Goal: Check status

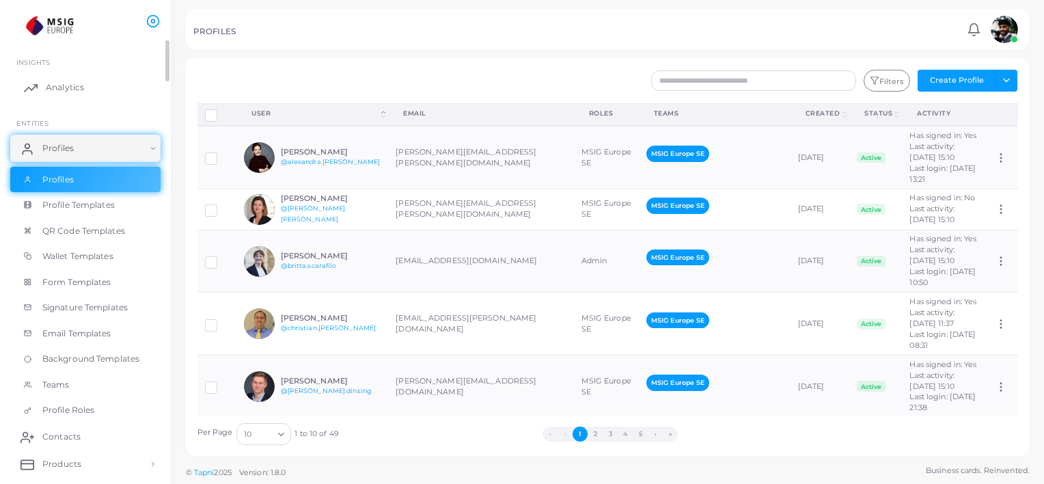
click at [52, 88] on span "Analytics" at bounding box center [65, 87] width 38 height 12
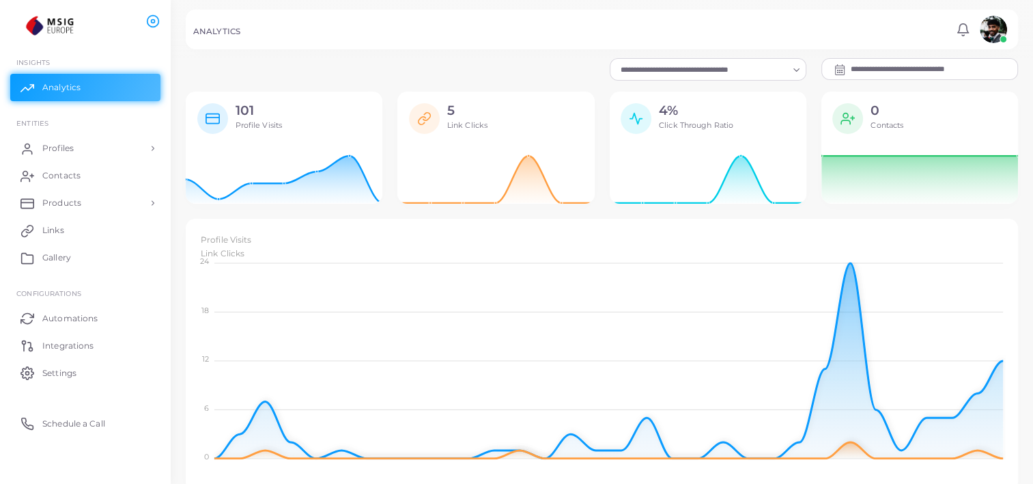
click at [841, 68] on icon at bounding box center [840, 69] width 11 height 11
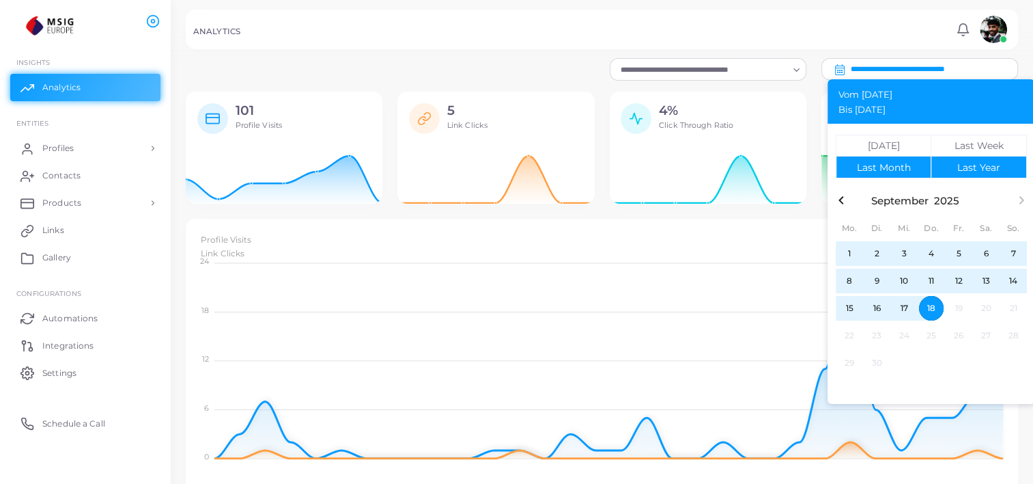
click at [975, 169] on div "Last Year" at bounding box center [979, 168] width 43 height 10
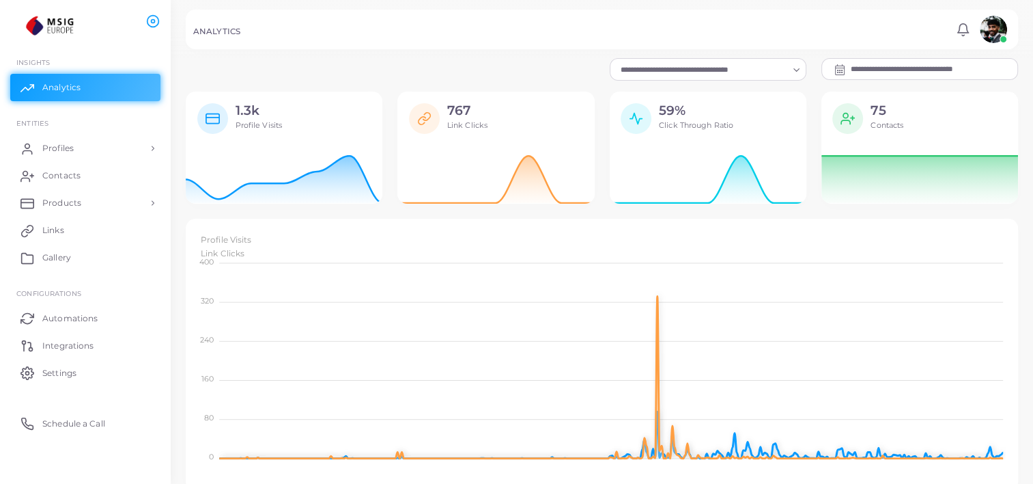
scroll to position [11, 11]
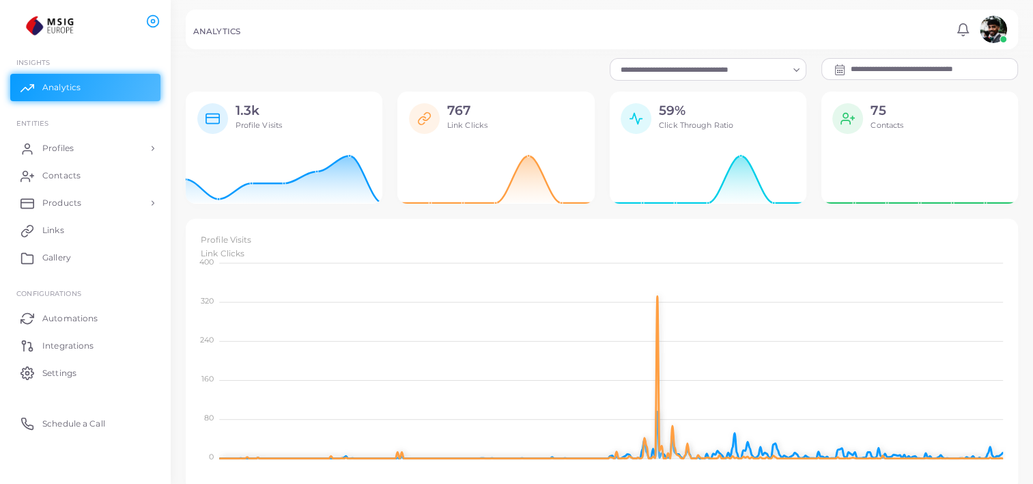
click at [839, 68] on icon at bounding box center [840, 69] width 10 height 11
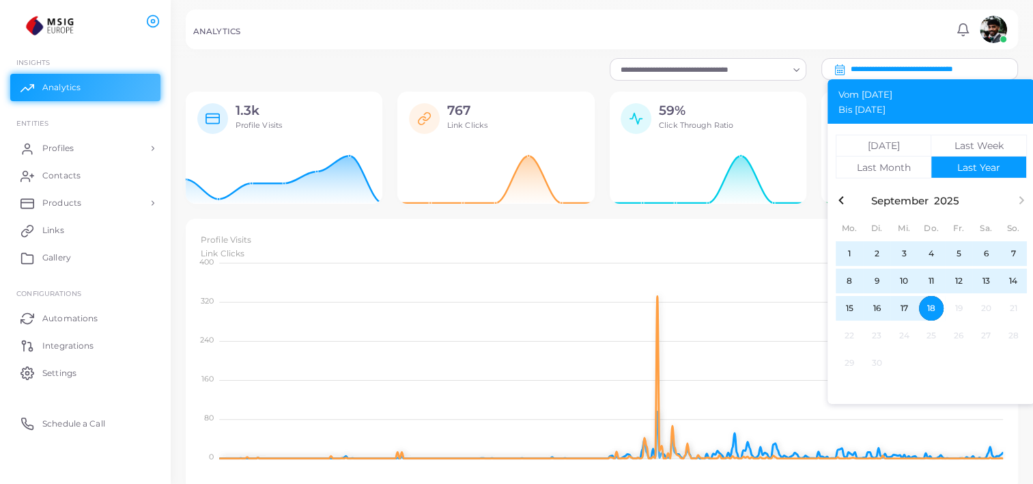
click at [841, 201] on icon "button" at bounding box center [841, 200] width 5 height 8
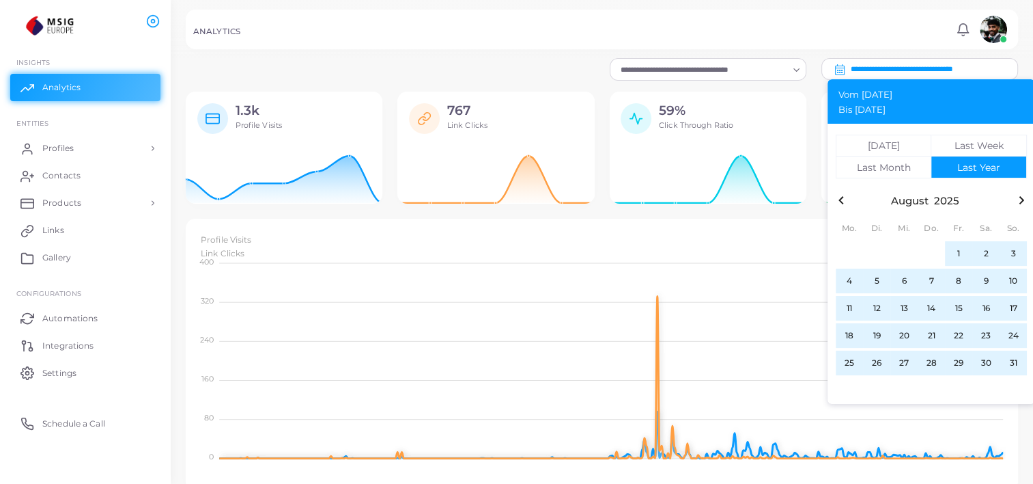
click at [841, 201] on icon "button" at bounding box center [841, 200] width 5 height 8
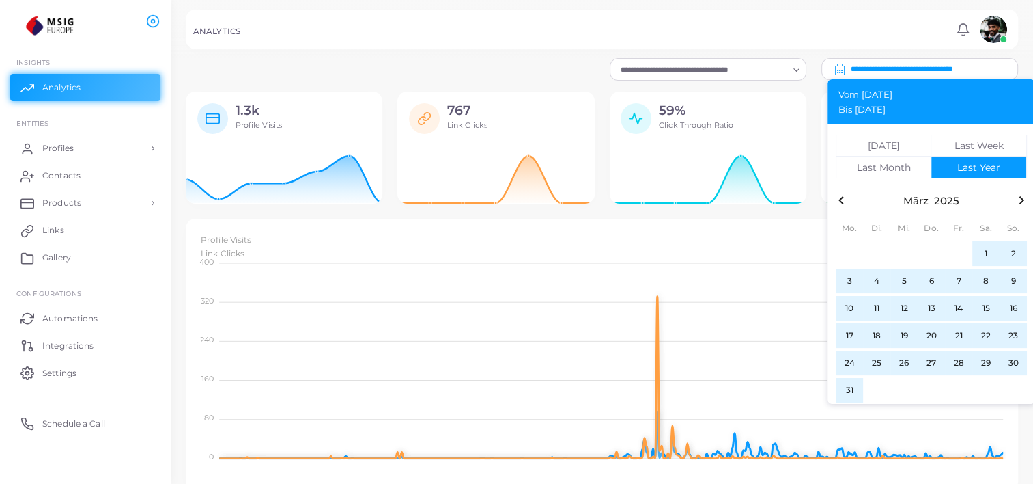
click at [1019, 205] on icon "button" at bounding box center [1022, 200] width 16 height 16
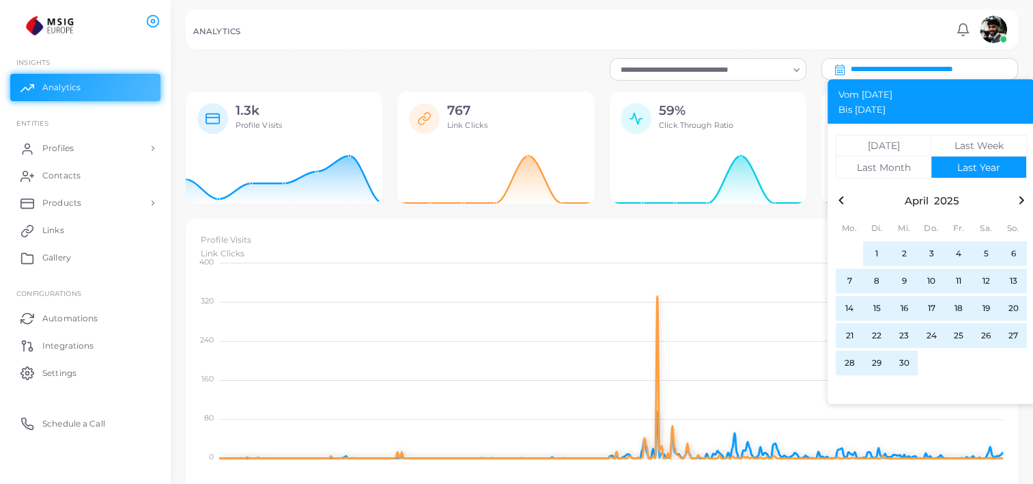
click at [869, 258] on span "1" at bounding box center [877, 253] width 25 height 25
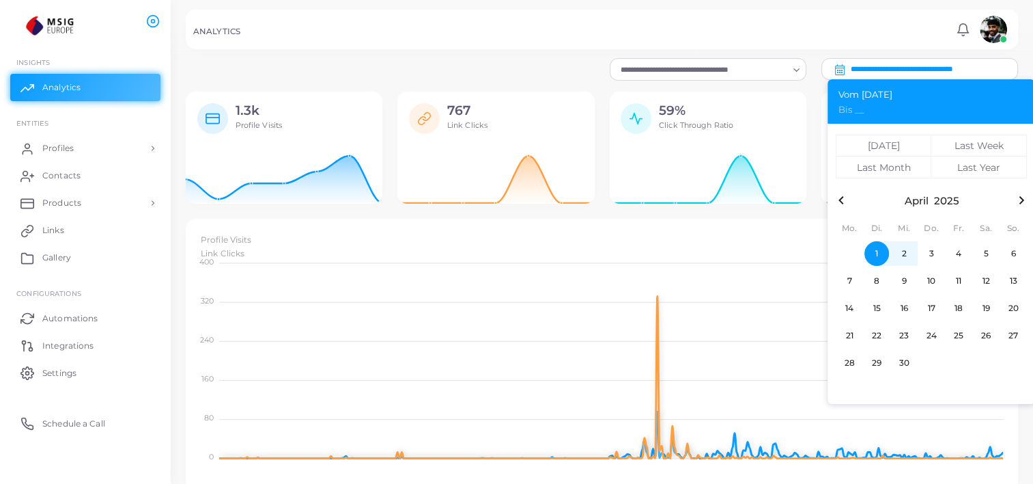
click at [1024, 199] on icon "button" at bounding box center [1022, 200] width 16 height 16
click at [883, 141] on div "Today" at bounding box center [884, 146] width 32 height 10
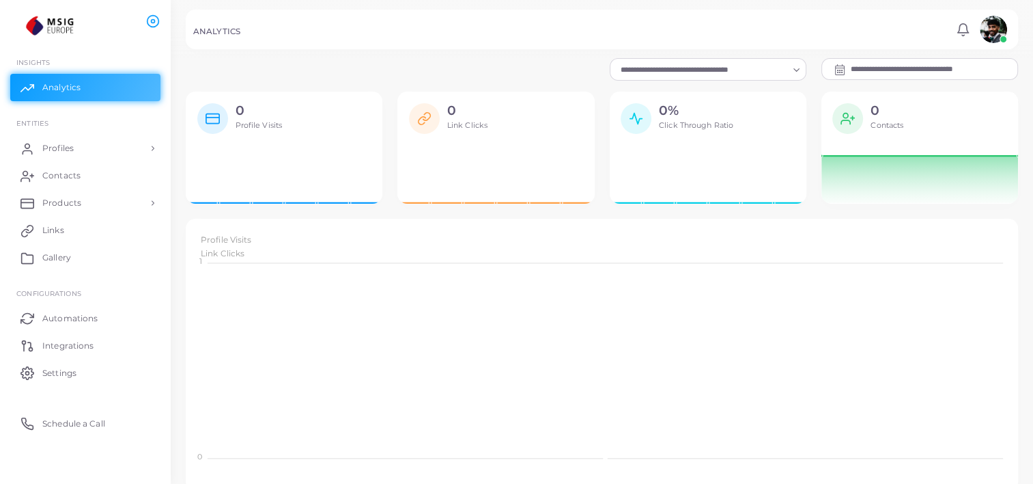
click at [883, 74] on input "**********" at bounding box center [934, 69] width 167 height 20
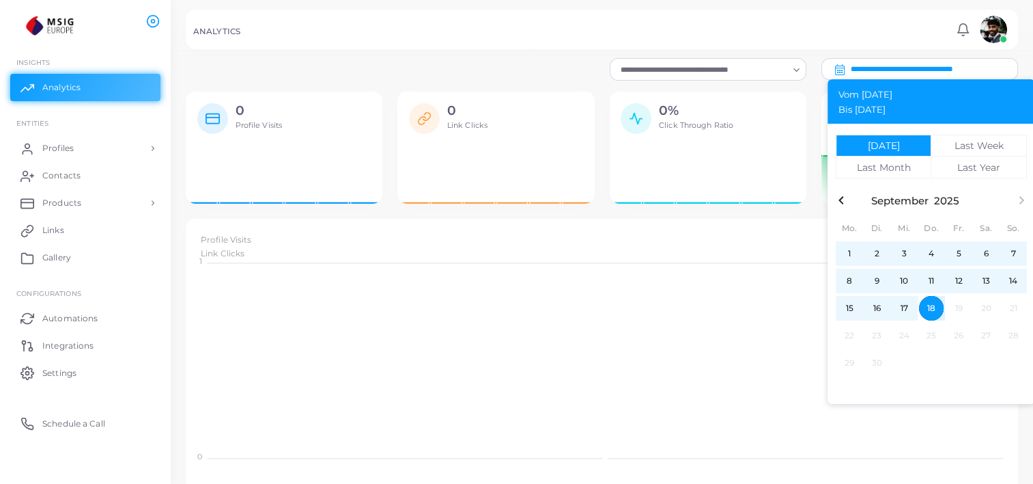
click at [846, 206] on icon "button" at bounding box center [841, 200] width 16 height 16
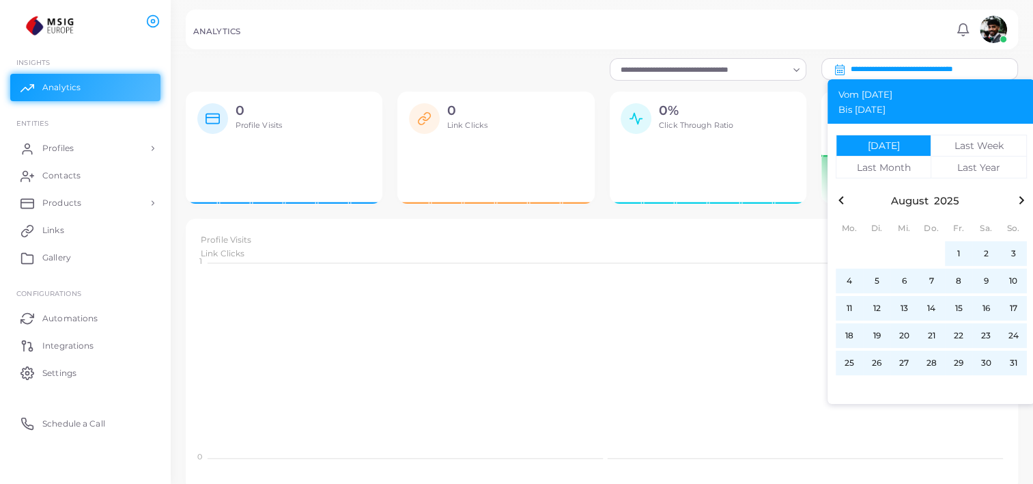
click at [846, 206] on icon "button" at bounding box center [841, 200] width 16 height 16
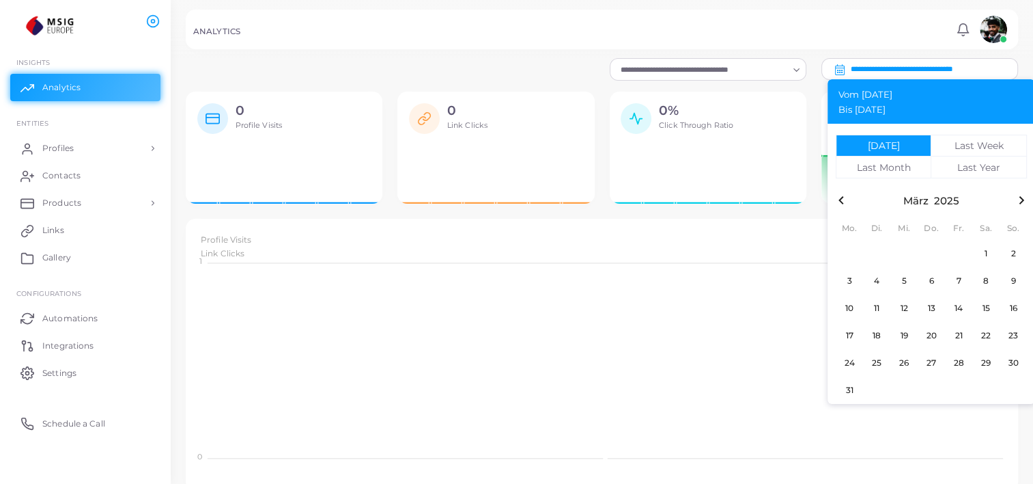
click at [1016, 201] on icon "button" at bounding box center [1022, 200] width 16 height 16
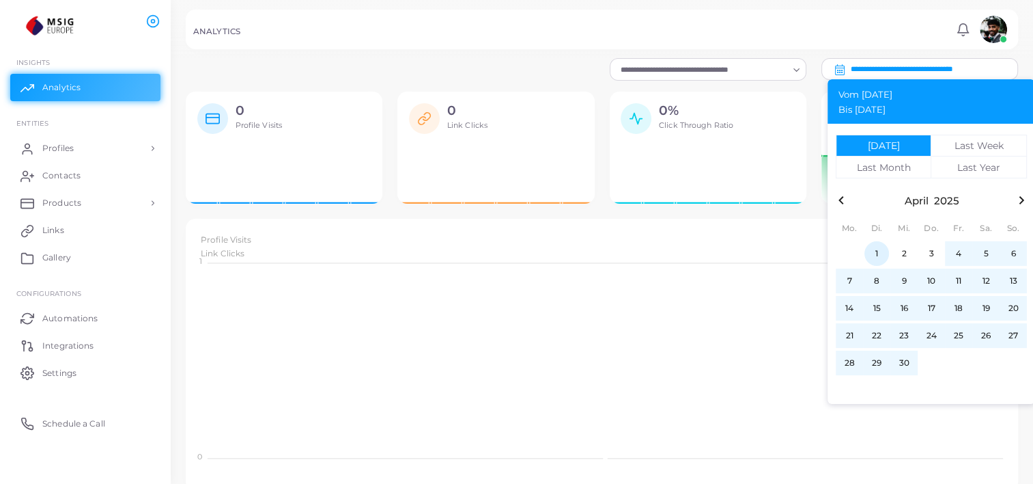
click at [872, 260] on span "1" at bounding box center [877, 253] width 25 height 25
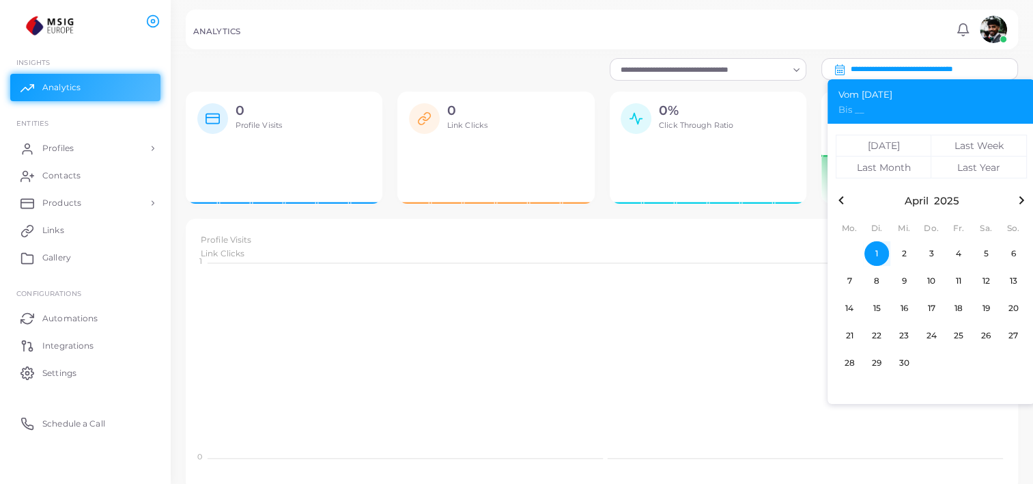
click at [1019, 202] on icon "button" at bounding box center [1022, 200] width 16 height 16
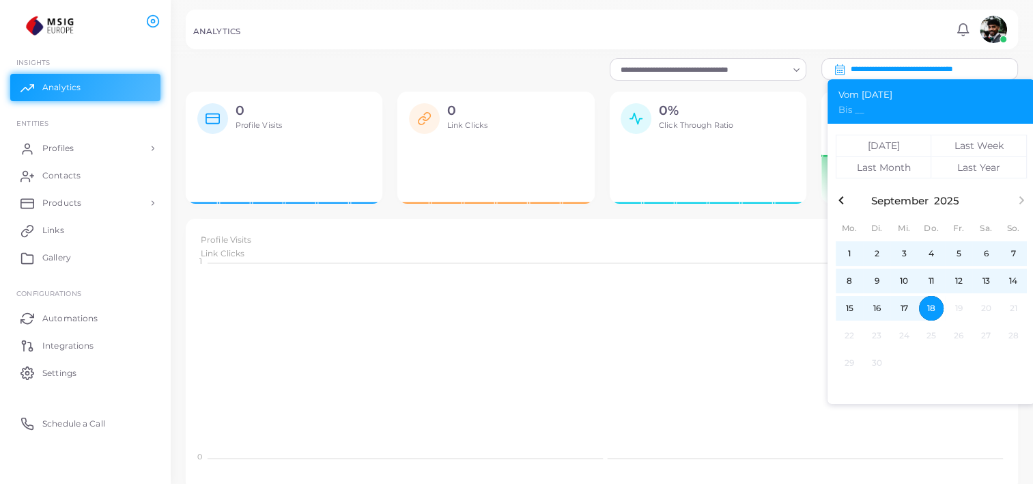
click at [934, 296] on button "18" at bounding box center [931, 307] width 27 height 27
type input "**********"
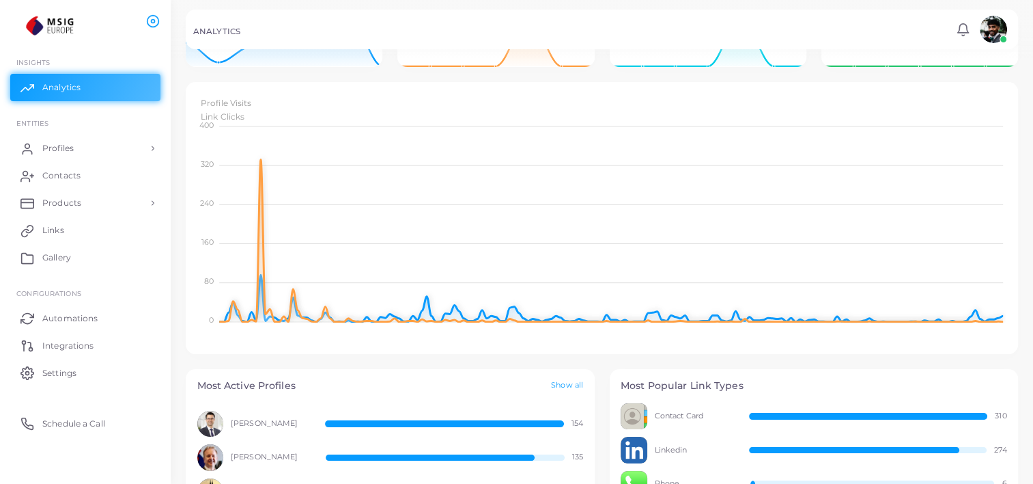
scroll to position [68, 0]
